Goal: Information Seeking & Learning: Find specific fact

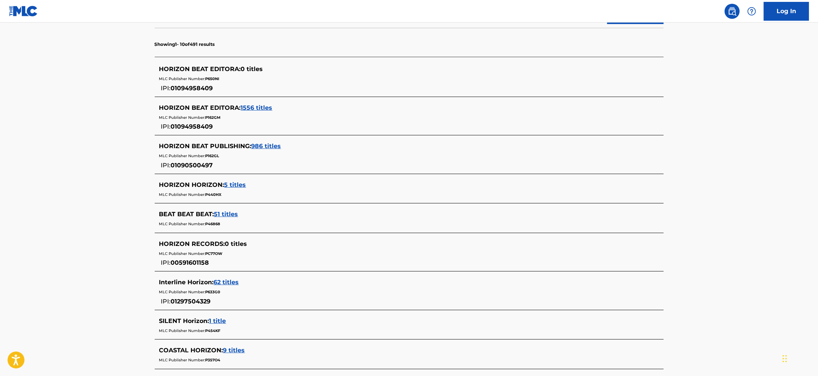
scroll to position [160, 0]
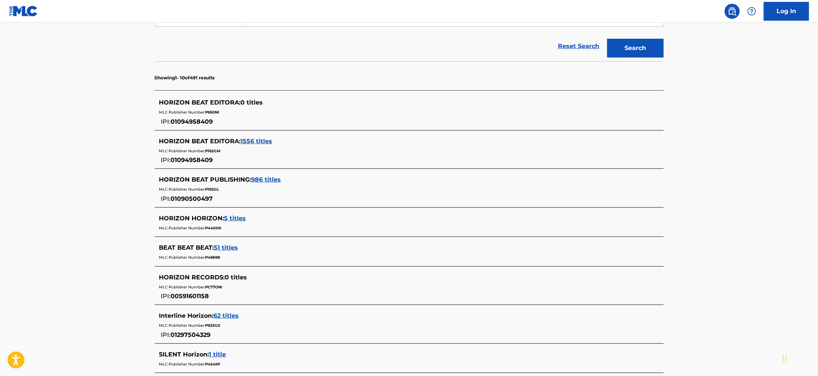
click at [71, 210] on main "The MLC Public Work Search The accuracy and completeness of The MLC's data is d…" at bounding box center [409, 175] width 818 height 624
click at [472, 47] on div "Reset Search Search" at bounding box center [409, 46] width 509 height 30
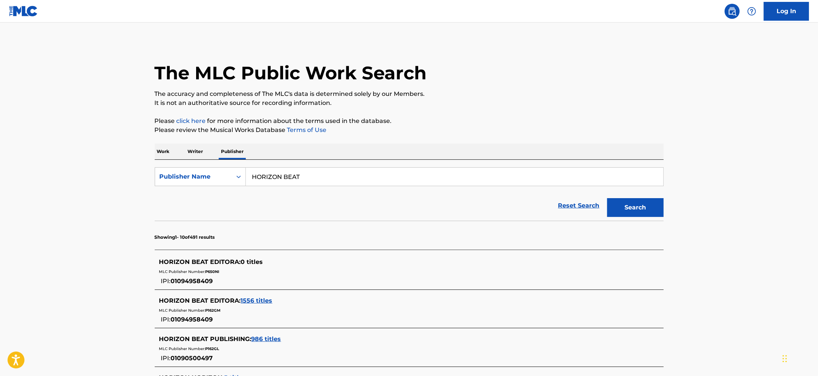
click at [204, 158] on p "Writer" at bounding box center [196, 152] width 20 height 16
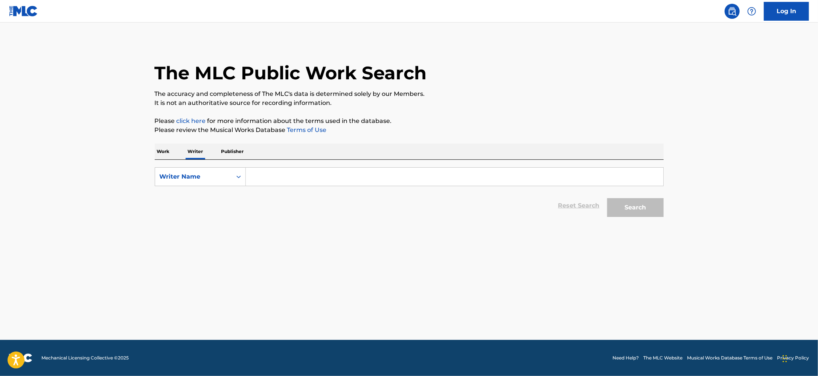
click at [228, 188] on form "SearchWithCriteria6c40b2c5-0122-4581-9f0b-d944c93a6019 Writer Name Reset Search…" at bounding box center [409, 193] width 509 height 53
click at [228, 181] on div "Writer Name" at bounding box center [193, 177] width 77 height 14
click at [225, 201] on div "Writer IPI" at bounding box center [200, 195] width 90 height 19
click at [278, 178] on input "Search Form" at bounding box center [454, 177] width 417 height 18
paste input "1153851167"
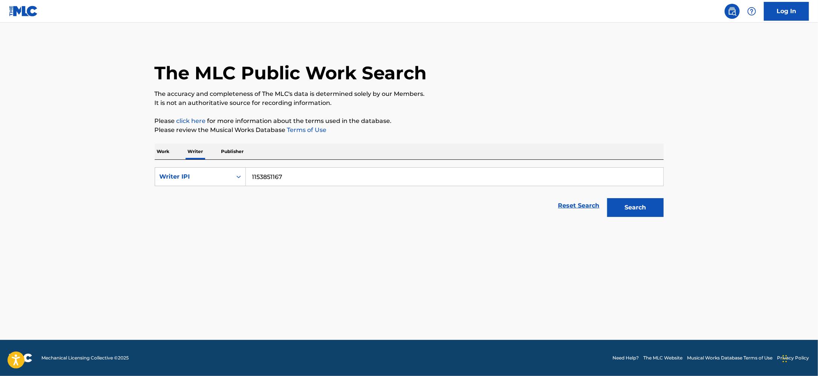
click at [654, 217] on div "Search" at bounding box center [633, 206] width 60 height 30
click at [654, 217] on button "Search" at bounding box center [635, 207] width 56 height 19
click at [250, 176] on input "1153851167" at bounding box center [454, 177] width 417 height 18
type input "01153851167"
click at [657, 207] on button "Search" at bounding box center [635, 207] width 56 height 19
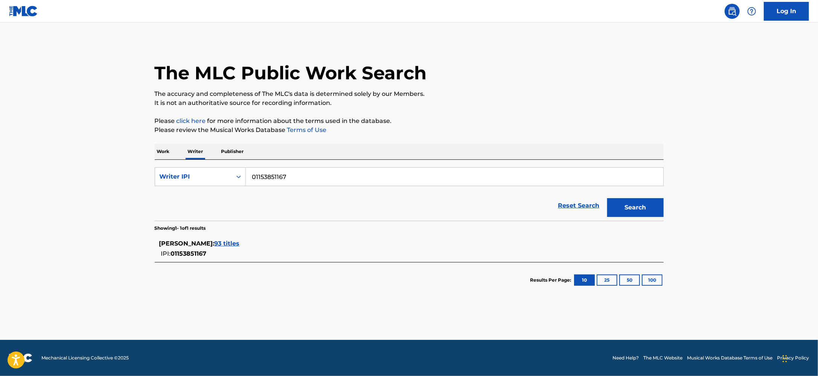
click at [234, 243] on span "93 titles" at bounding box center [226, 243] width 25 height 7
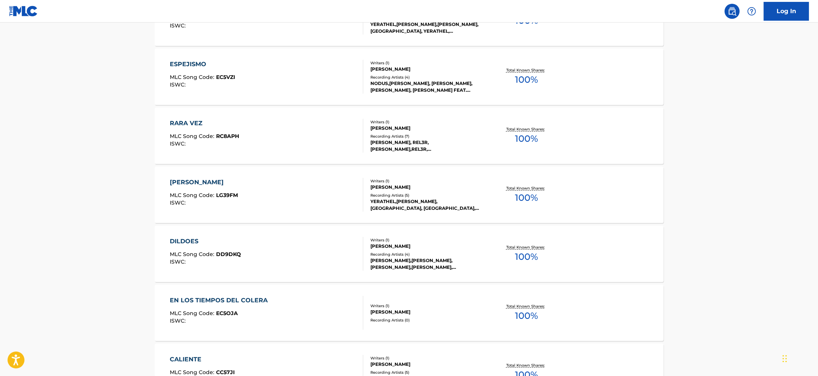
scroll to position [269, 0]
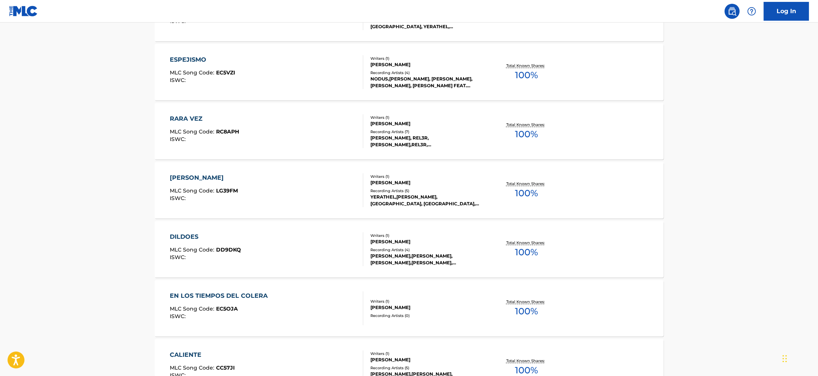
click at [459, 265] on div "[PERSON_NAME],[PERSON_NAME], [PERSON_NAME],[PERSON_NAME], [PERSON_NAME], [PERSO…" at bounding box center [427, 260] width 114 height 14
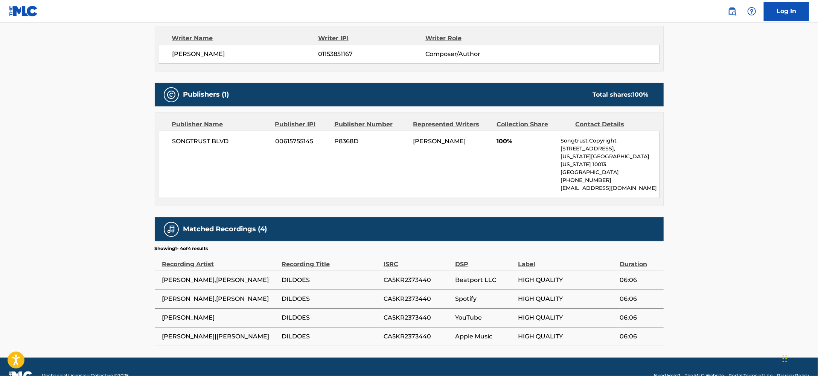
scroll to position [279, 0]
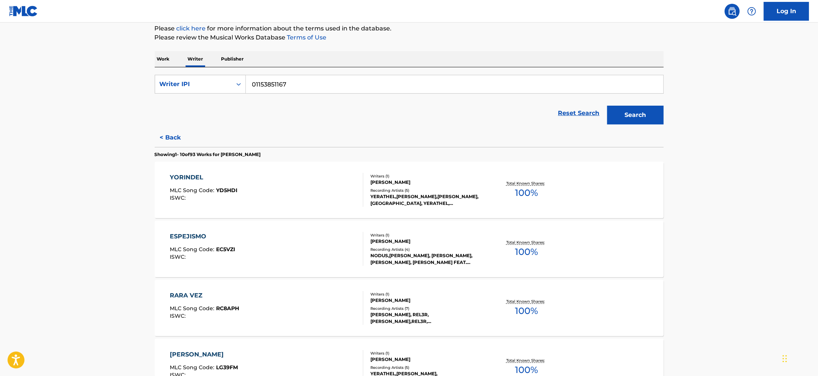
scroll to position [101, 0]
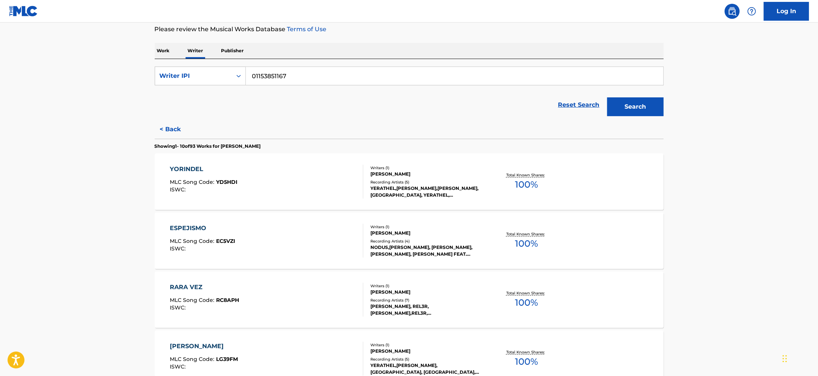
click at [329, 201] on div "YORINDEL MLC Song Code : YD5HDI ISWC : Writers ( 1 ) [PERSON_NAME] Recording Ar…" at bounding box center [409, 182] width 509 height 56
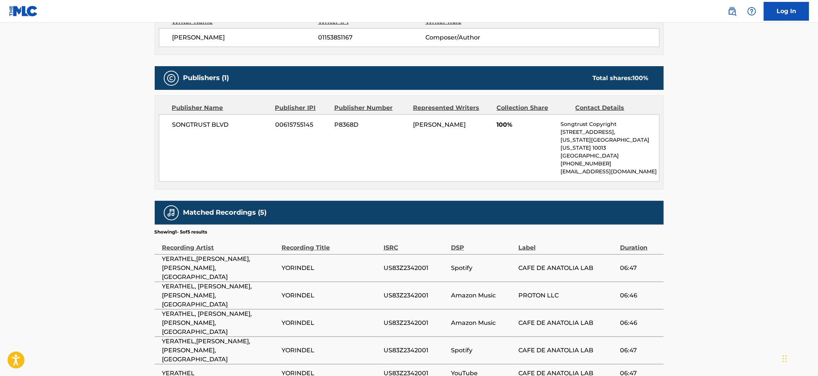
scroll to position [298, 0]
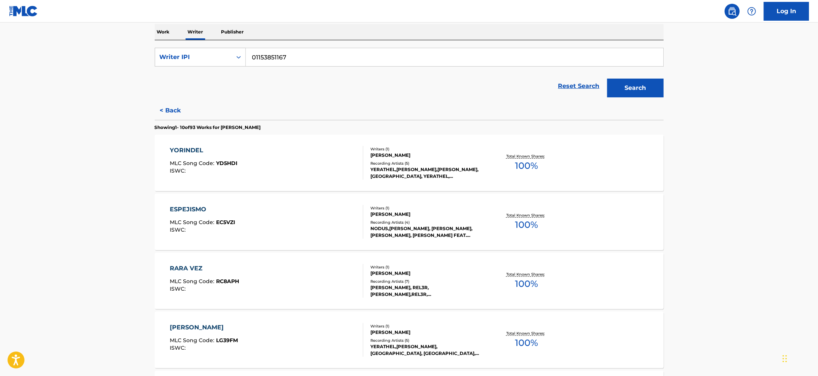
scroll to position [127, 0]
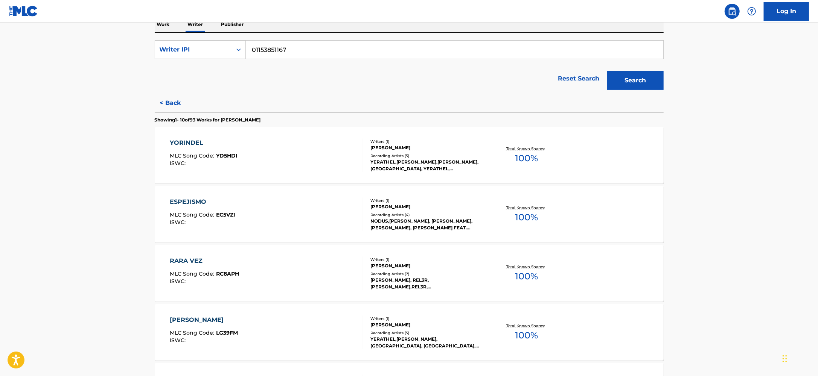
click at [231, 228] on div "ESPEJISMO MLC Song Code : EC5VZI ISWC :" at bounding box center [202, 215] width 65 height 34
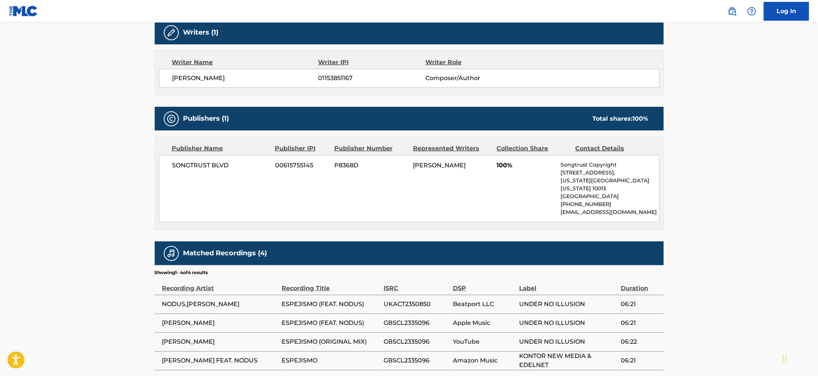
scroll to position [245, 0]
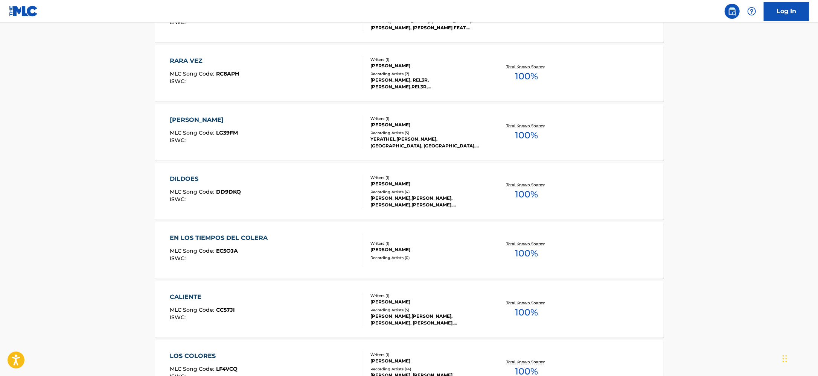
scroll to position [443, 0]
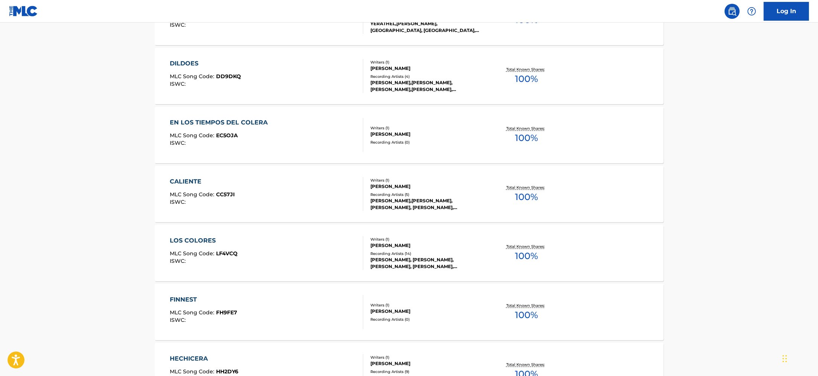
click at [244, 236] on div "LOS COLORES MLC Song Code : LF4VCQ ISWC :" at bounding box center [266, 253] width 193 height 34
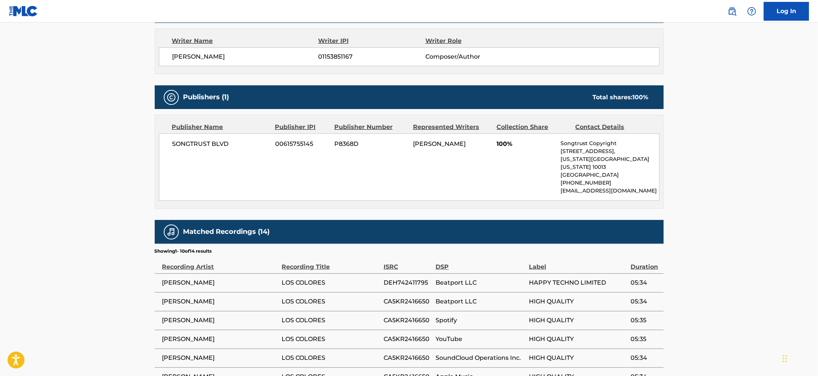
scroll to position [419, 0]
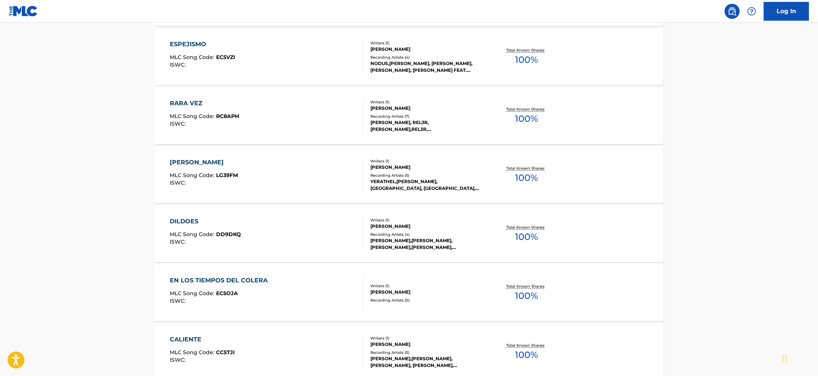
scroll to position [432, 0]
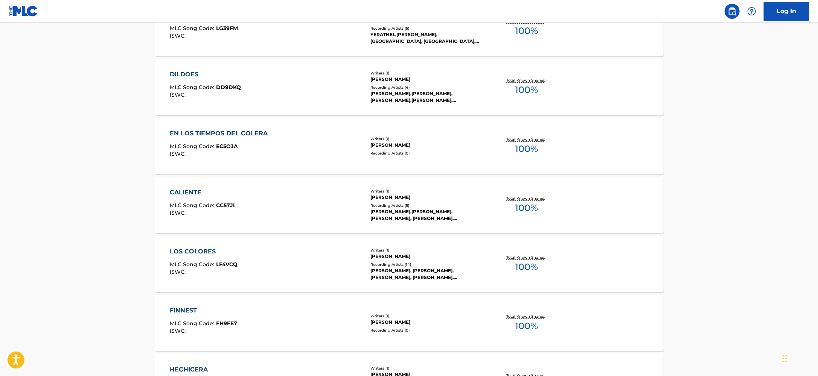
click at [245, 195] on div "CALIENTE MLC Song Code : CC57JI ISWC :" at bounding box center [266, 205] width 193 height 34
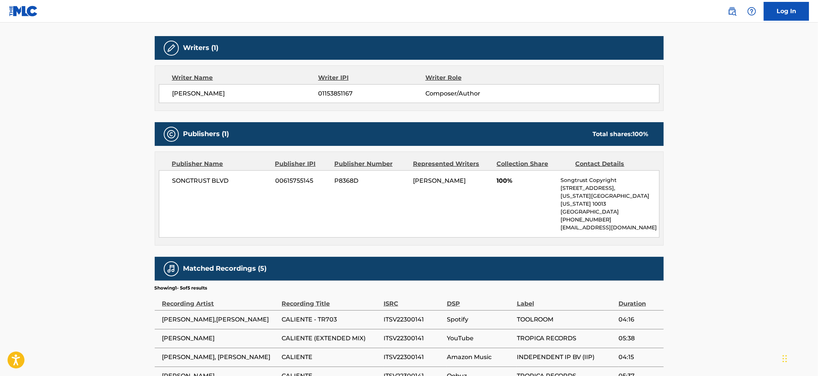
scroll to position [298, 0]
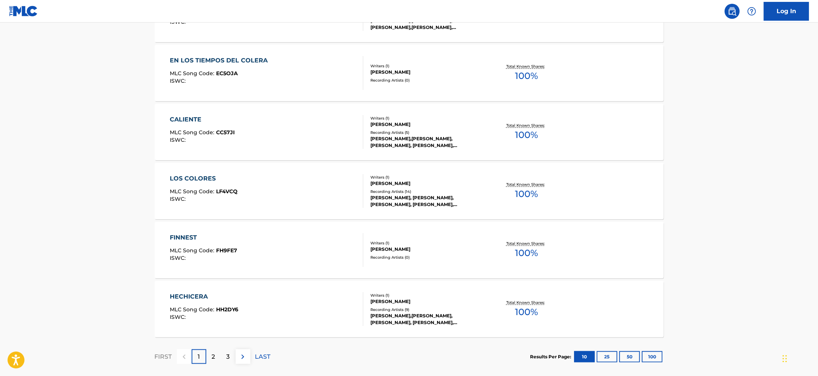
scroll to position [545, 0]
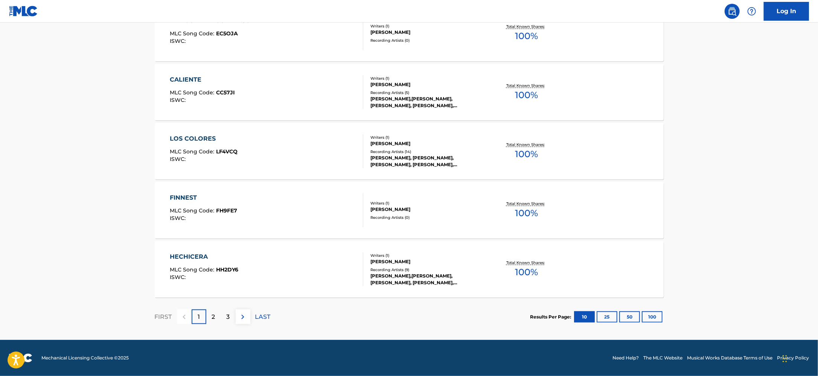
click at [253, 260] on div "HECHICERA MLC Song Code : HH2DY6 ISWC :" at bounding box center [266, 269] width 193 height 34
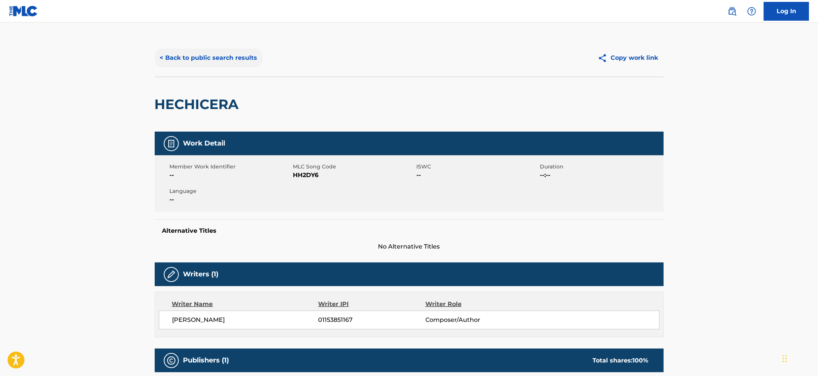
scroll to position [373, 0]
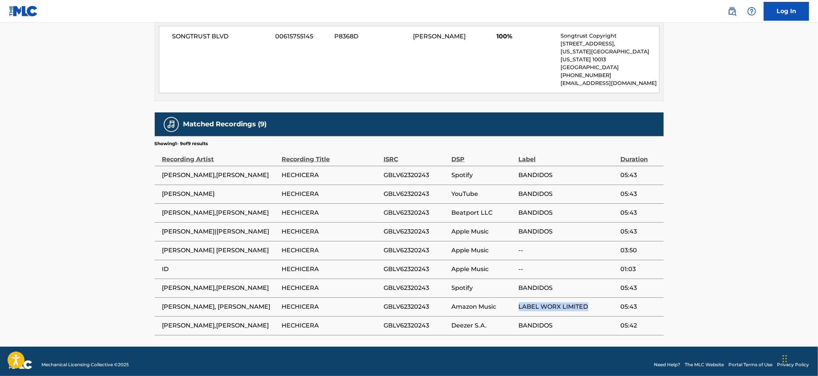
drag, startPoint x: 588, startPoint y: 299, endPoint x: 514, endPoint y: 302, distance: 74.6
click at [511, 302] on tr "[PERSON_NAME], [PERSON_NAME] HECHICERA GBLV62320243 Amazon Music LABEL WORX LIM…" at bounding box center [409, 307] width 509 height 19
click at [0, 0] on div "Log In < Back to public search results Copy work link HECHICERA Work Detail Mem…" at bounding box center [409, 5] width 818 height 756
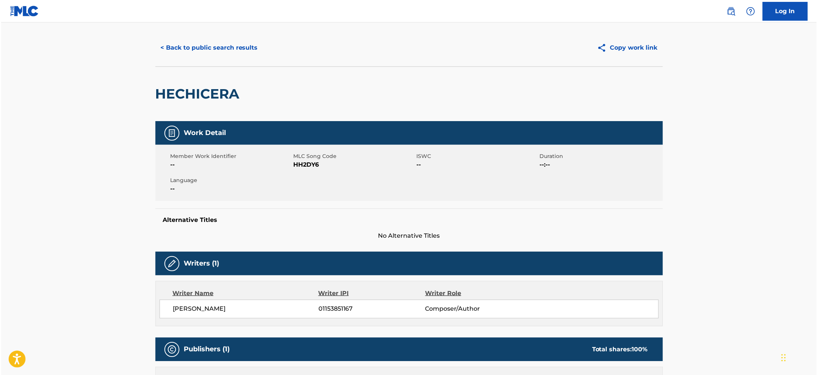
scroll to position [0, 0]
